Goal: Register for event/course

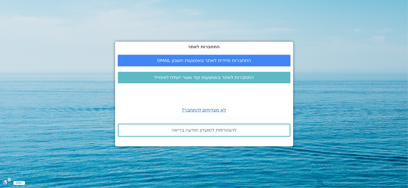
click at [165, 58] on span "התחברות מיידית לאתר באמצעות חשבון GMAIL" at bounding box center [204, 60] width 94 height 5
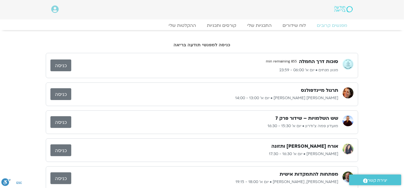
click at [216, 110] on div "סוכות דרך החמלה 855 min remaining מגוון מנחים • יום א׳ 06:00 - 23:59 כניסה תרגו…" at bounding box center [202, 177] width 312 height 249
click at [246, 95] on p "[PERSON_NAME] [PERSON_NAME] • יום א׳ 13:00 - 14:00" at bounding box center [204, 98] width 267 height 7
click at [58, 94] on link "כניסה" at bounding box center [60, 94] width 21 height 12
